Goal: Task Accomplishment & Management: Complete application form

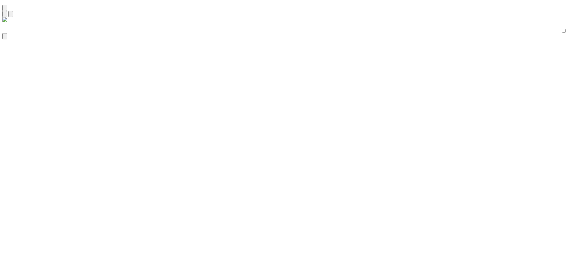
type input "המשך"
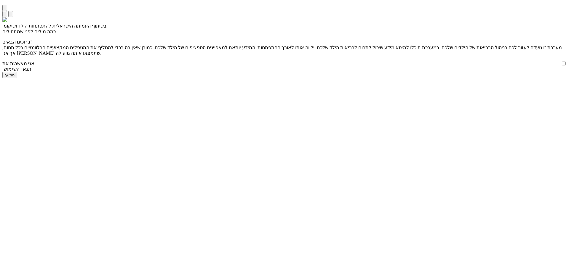
click at [562, 65] on input "אני מאשר\ת את" at bounding box center [564, 64] width 4 height 4
checkbox input "true"
click at [17, 78] on input "המשך" at bounding box center [9, 75] width 15 height 6
type input "כן"
type input "עוד לא"
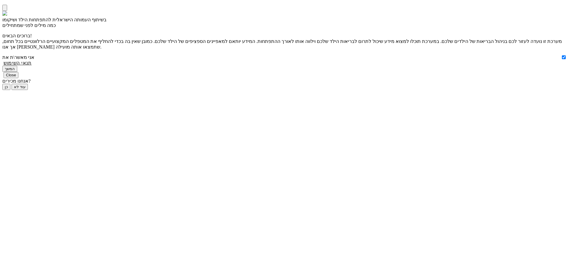
scroll to position [1, 0]
click at [10, 90] on input "כן" at bounding box center [6, 87] width 8 height 6
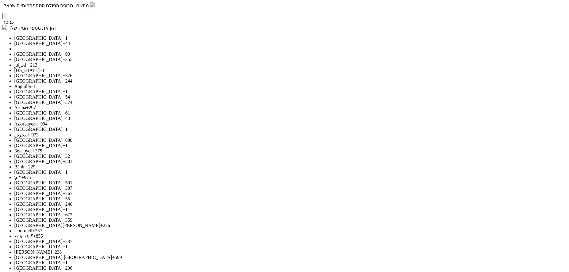
paste input "0542136254"
type input "0542136254"
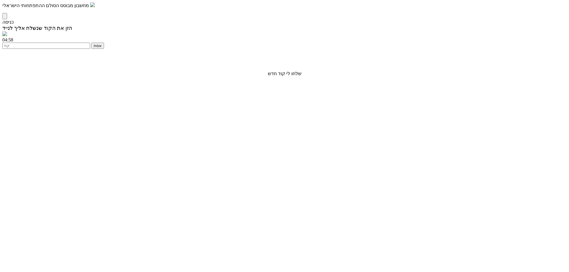
click at [90, 49] on input "number" at bounding box center [46, 46] width 88 height 6
type input "1234"
click at [104, 49] on input "אמת" at bounding box center [97, 46] width 13 height 6
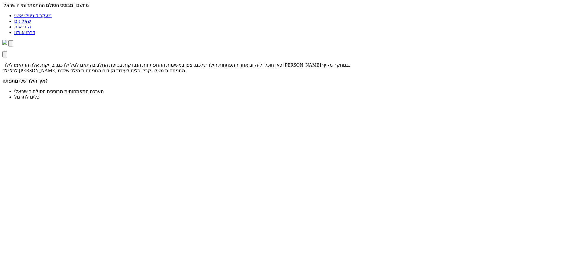
click at [31, 19] on link "שאלונים" at bounding box center [22, 21] width 17 height 5
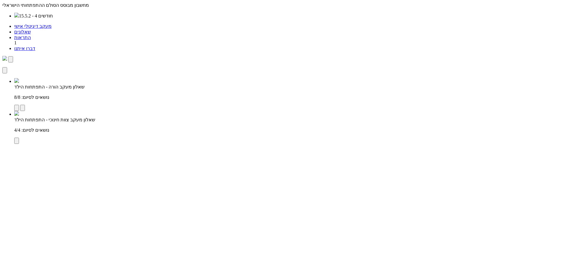
type input "למילוי השאלון"
type input "שליחה למטפל"
type input "פרטים"
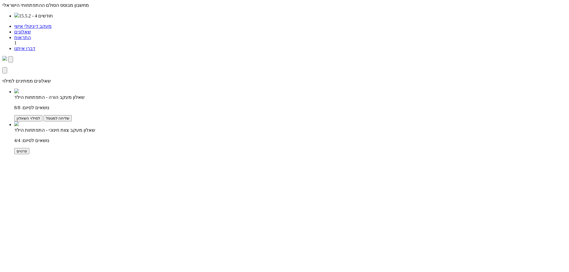
click at [84, 95] on label "שאלון מעקב הורה - התפתחות הילד" at bounding box center [49, 97] width 70 height 5
click at [456, 105] on p "נושאים לסיום: 8/8" at bounding box center [290, 108] width 552 height 6
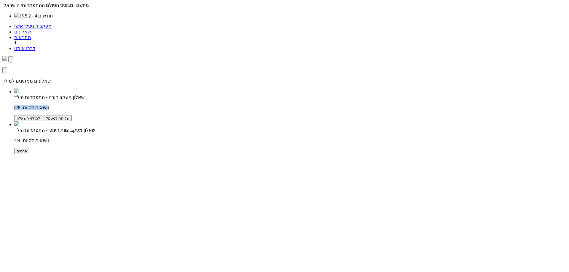
click at [456, 105] on p "נושאים לסיום: 8/8" at bounding box center [290, 108] width 552 height 6
click at [72, 115] on input "שליחה למטפל" at bounding box center [58, 118] width 28 height 6
click at [459, 105] on p "נושאים לסיום: 8/8" at bounding box center [290, 108] width 552 height 6
click at [84, 95] on label "שאלון מעקב הורה - התפתחות הילד" at bounding box center [49, 97] width 70 height 5
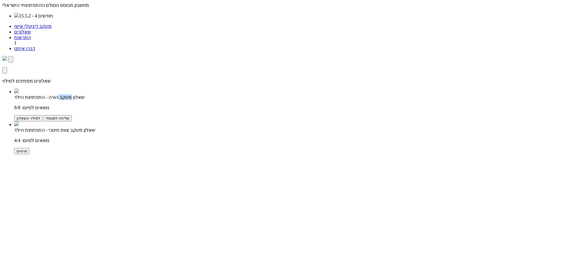
click at [84, 95] on label "שאלון מעקב הורה - התפתחות הילד" at bounding box center [49, 97] width 70 height 5
click at [456, 105] on p "נושאים לסיום: 8/8" at bounding box center [290, 108] width 552 height 6
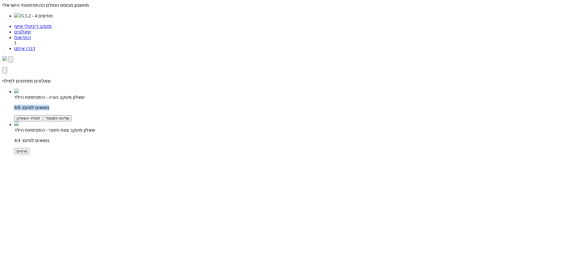
click at [456, 105] on p "נושאים לסיום: 8/8" at bounding box center [290, 108] width 552 height 6
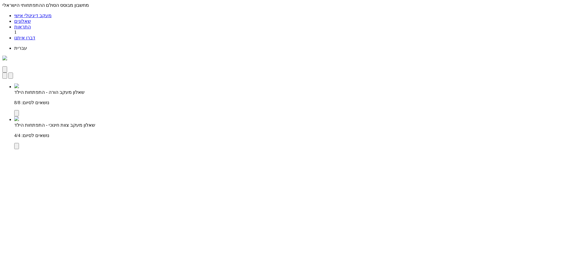
type input "למילוי השאלון"
type input "פרטים"
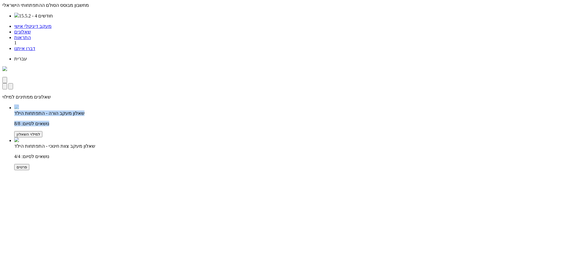
drag, startPoint x: 487, startPoint y: 78, endPoint x: 443, endPoint y: 80, distance: 43.6
click at [443, 105] on li "שאלון מעקב הורה - התפתחות הילד נושאים לסיום: 8/8 למילוי השאלון שליחה למטפל" at bounding box center [290, 121] width 552 height 33
click at [443, 121] on p "נושאים לסיום: 8/8" at bounding box center [290, 124] width 552 height 6
drag, startPoint x: 483, startPoint y: 79, endPoint x: 441, endPoint y: 79, distance: 42.1
click at [441, 121] on p "נושאים לסיום: 8/8" at bounding box center [290, 124] width 552 height 6
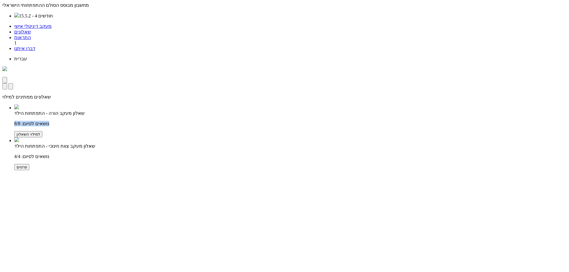
click at [42, 131] on input "למילוי השאלון" at bounding box center [28, 134] width 28 height 6
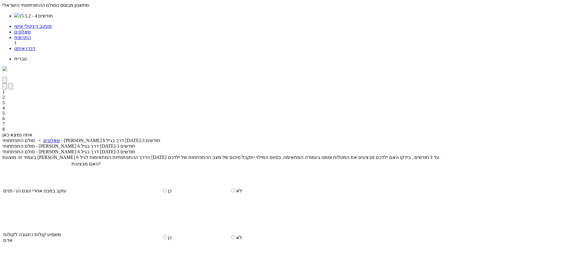
click at [31, 29] on link "שאלונים" at bounding box center [22, 31] width 17 height 5
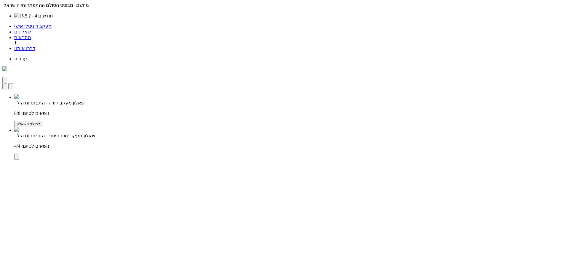
type input "פרטים"
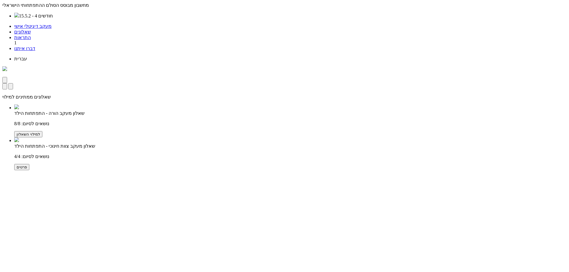
click at [53, 13] on label "15.5.2 - 4 חודשים" at bounding box center [36, 15] width 34 height 5
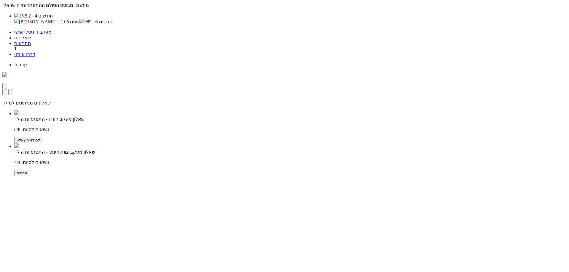
click at [79, 23] on label "[PERSON_NAME] - 1.06 שנים" at bounding box center [49, 21] width 60 height 5
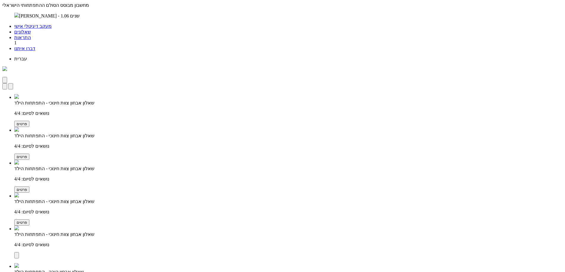
type input "פרטים"
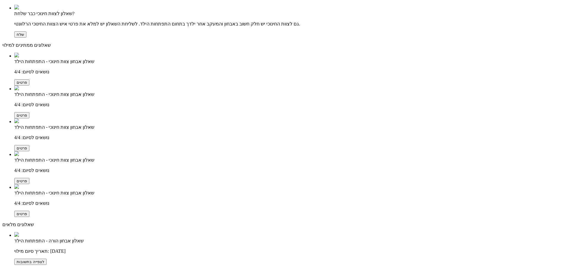
scroll to position [143, 0]
click at [47, 259] on input "לצפייה בתשובות" at bounding box center [30, 262] width 32 height 6
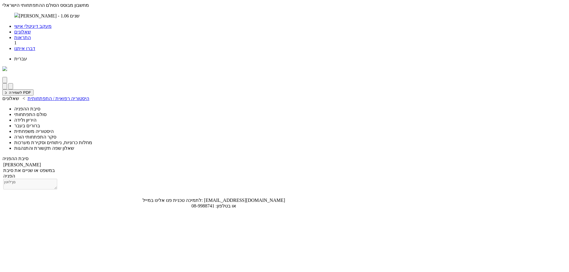
click at [419, 112] on li "סולם התפתחותי" at bounding box center [219, 115] width 411 height 6
click at [36, 118] on span "היריון ולידה" at bounding box center [25, 120] width 22 height 5
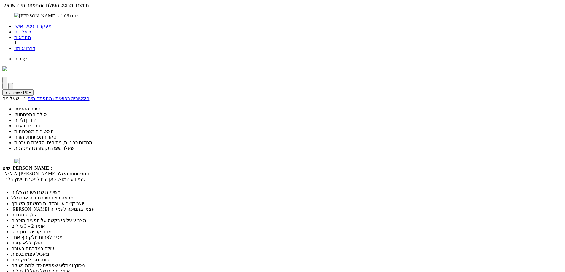
click at [40, 123] on span "ברורים בעבר" at bounding box center [27, 125] width 26 height 5
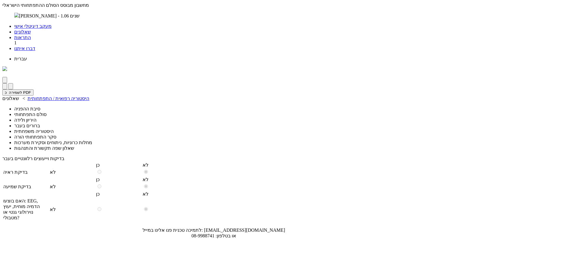
click at [54, 129] on span "היסטוריה משפחתית" at bounding box center [33, 131] width 39 height 5
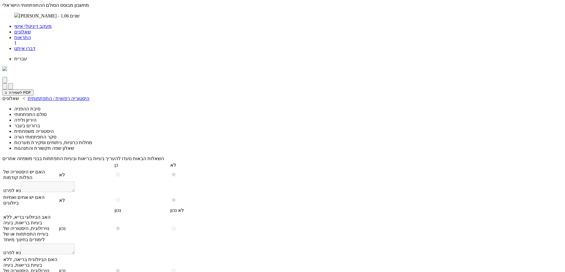
click at [56, 135] on span "סקר התפתחותי הורה" at bounding box center [35, 137] width 42 height 5
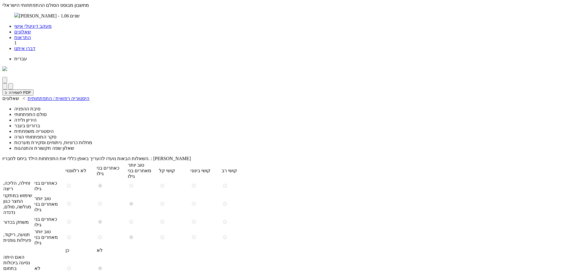
click at [92, 140] on span "מחלות כרוניות, ניתוחים וסקירת מערכות" at bounding box center [53, 142] width 78 height 5
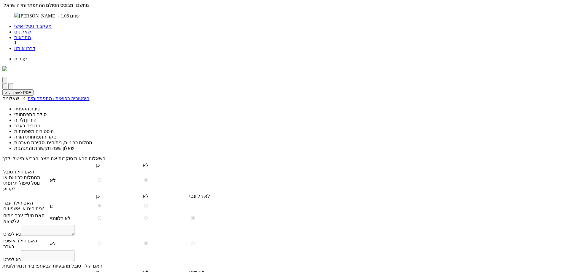
click at [74, 146] on span "שאלון שפה תקשורת והתנהגות" at bounding box center [44, 148] width 60 height 5
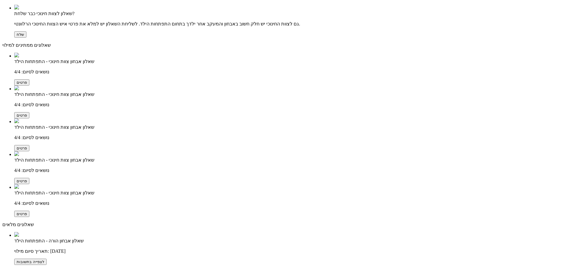
scroll to position [143, 0]
drag, startPoint x: 91, startPoint y: 247, endPoint x: 56, endPoint y: 257, distance: 37.0
click at [56, 257] on html "מחשבון מבוסס הסולם ההתפתחותי הישראלי [PERSON_NAME] - 1.06 שנים 15.5.2 - 4 חודשי…" at bounding box center [282, 91] width 565 height 362
click at [76, 259] on input "שליחה למטפל" at bounding box center [62, 262] width 28 height 6
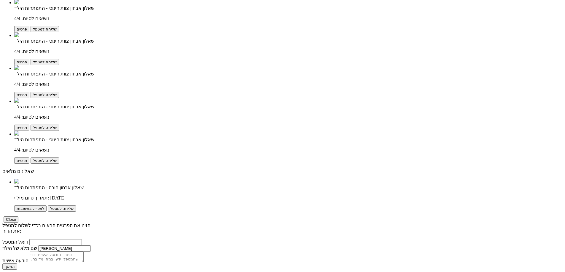
scroll to position [0, 0]
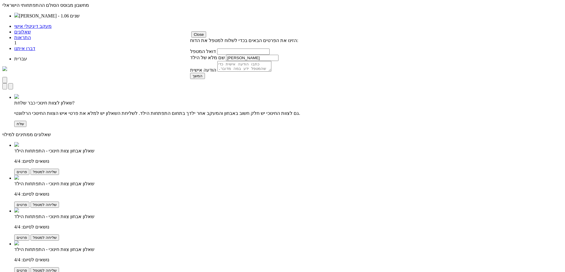
scroll to position [143, 0]
